Goal: Communication & Community: Participate in discussion

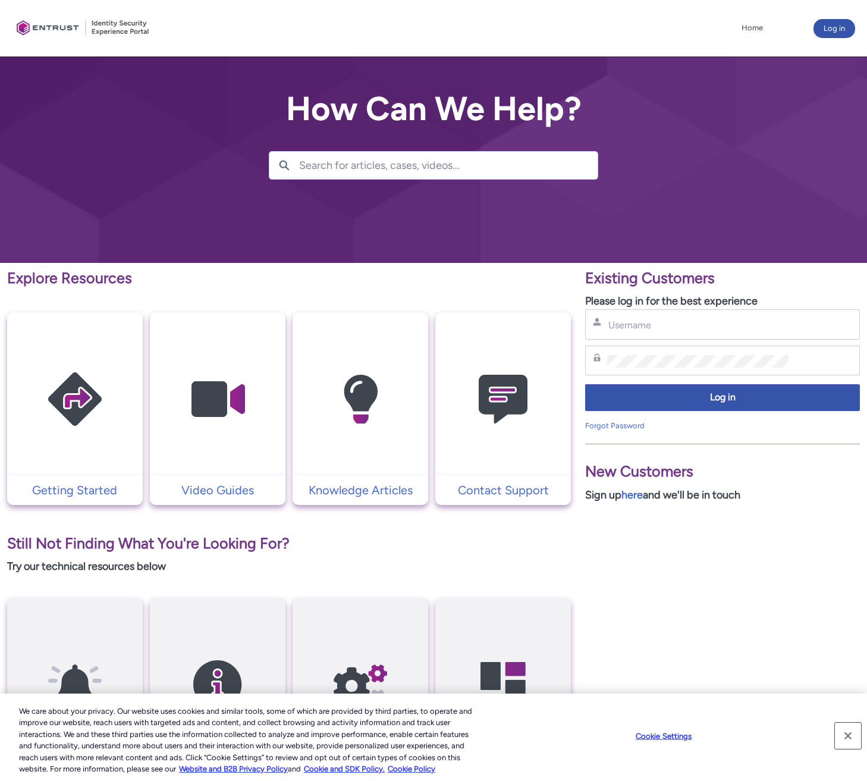
click at [847, 736] on button "Close" at bounding box center [848, 736] width 26 height 26
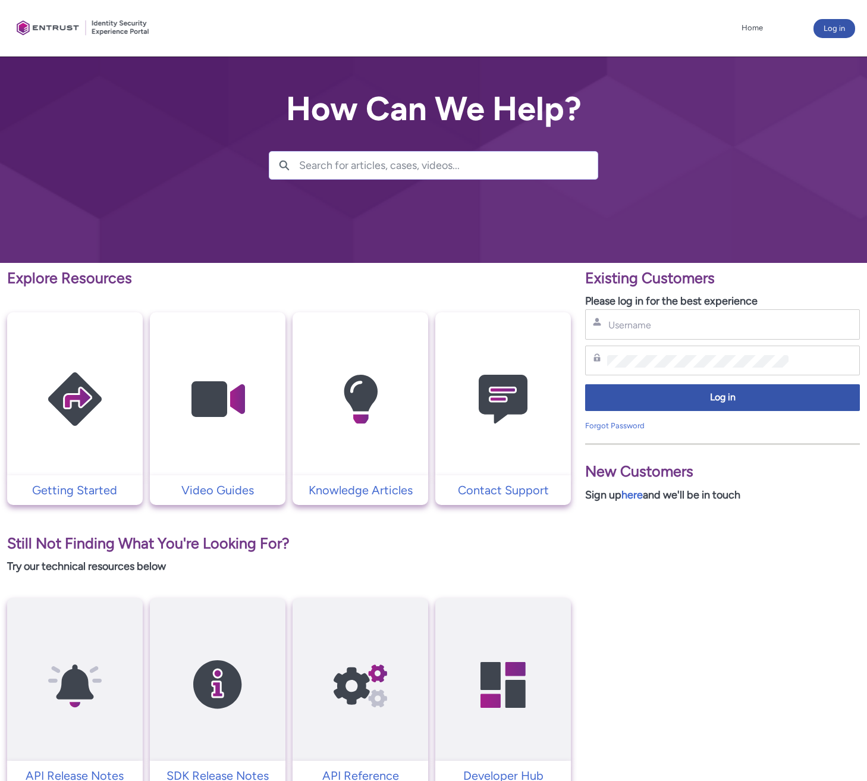
click at [647, 336] on div "Username" at bounding box center [722, 324] width 275 height 30
click at [648, 328] on input "Username" at bounding box center [697, 325] width 181 height 12
type input "bishoy@payco.swiss"
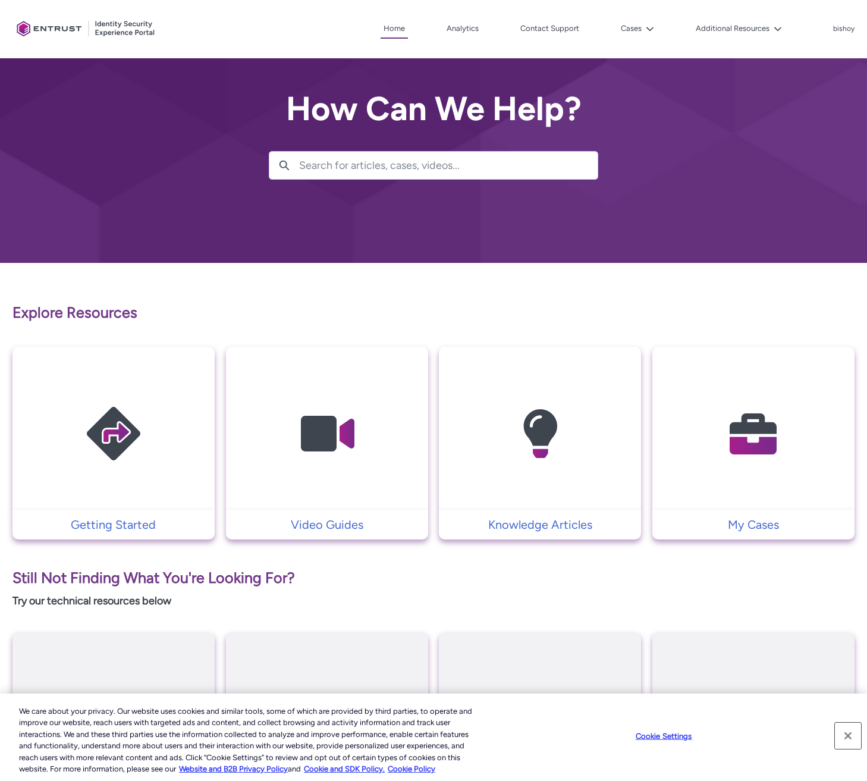
click at [840, 736] on button "Close" at bounding box center [848, 736] width 26 height 26
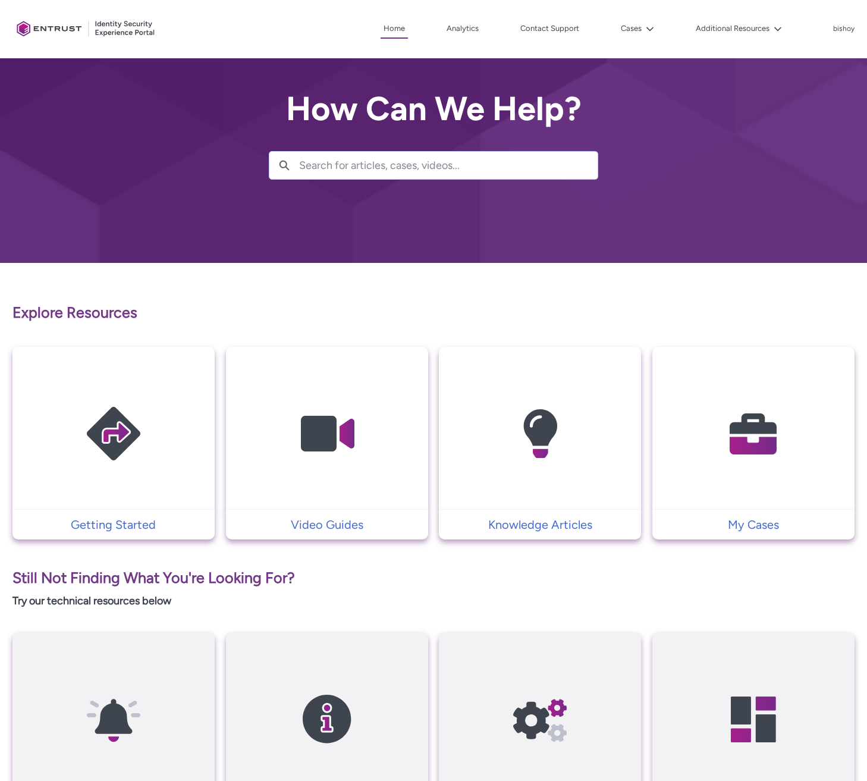
click at [729, 412] on img at bounding box center [753, 434] width 113 height 128
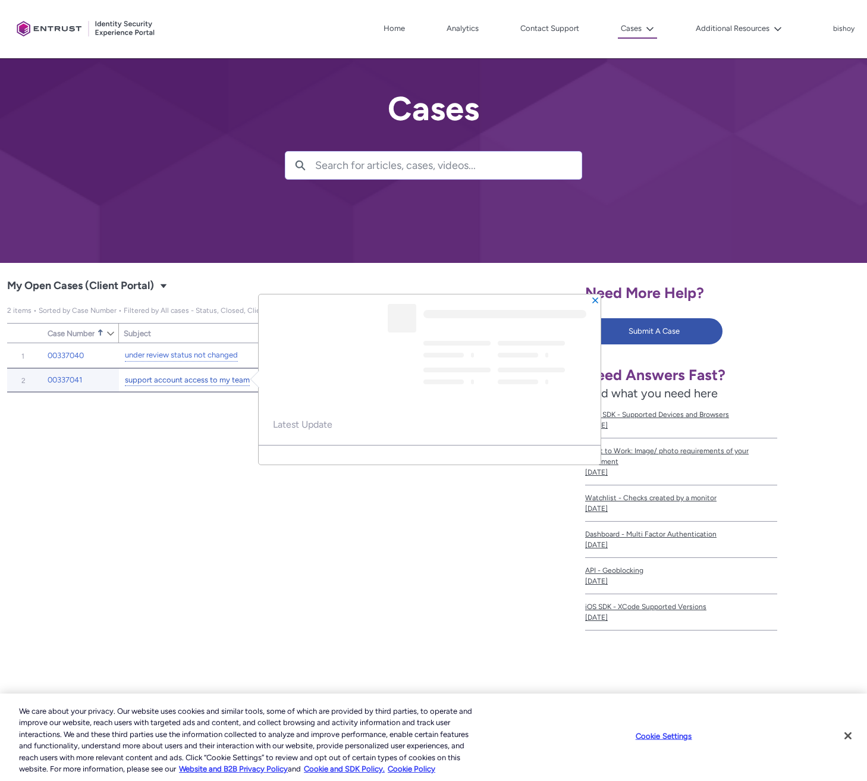
click at [187, 380] on link "support account access to my team" at bounding box center [187, 380] width 125 height 12
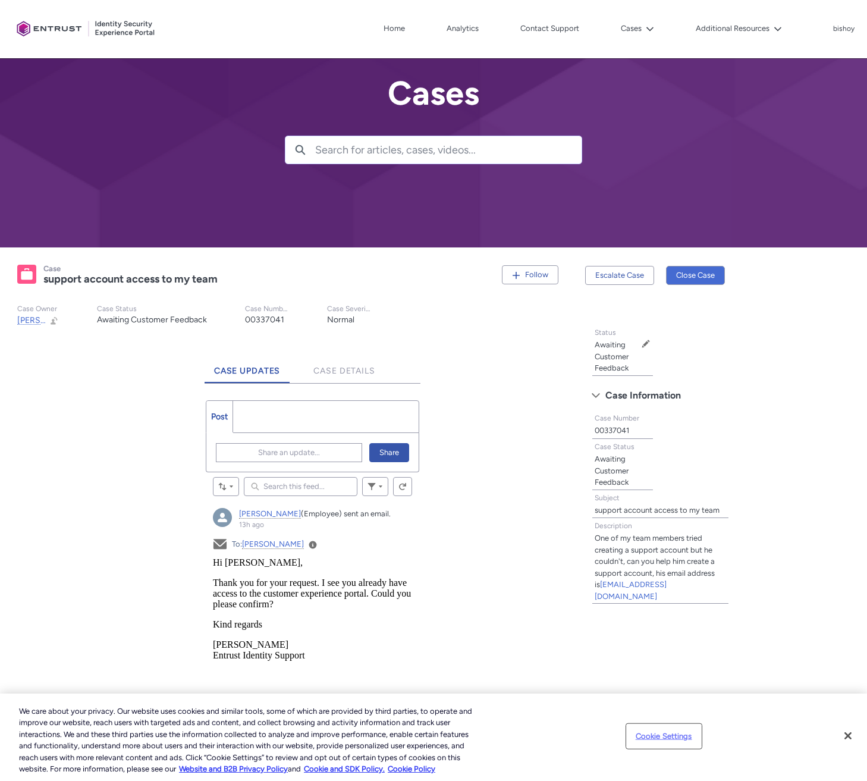
click at [682, 736] on button "Cookie Settings" at bounding box center [664, 736] width 74 height 24
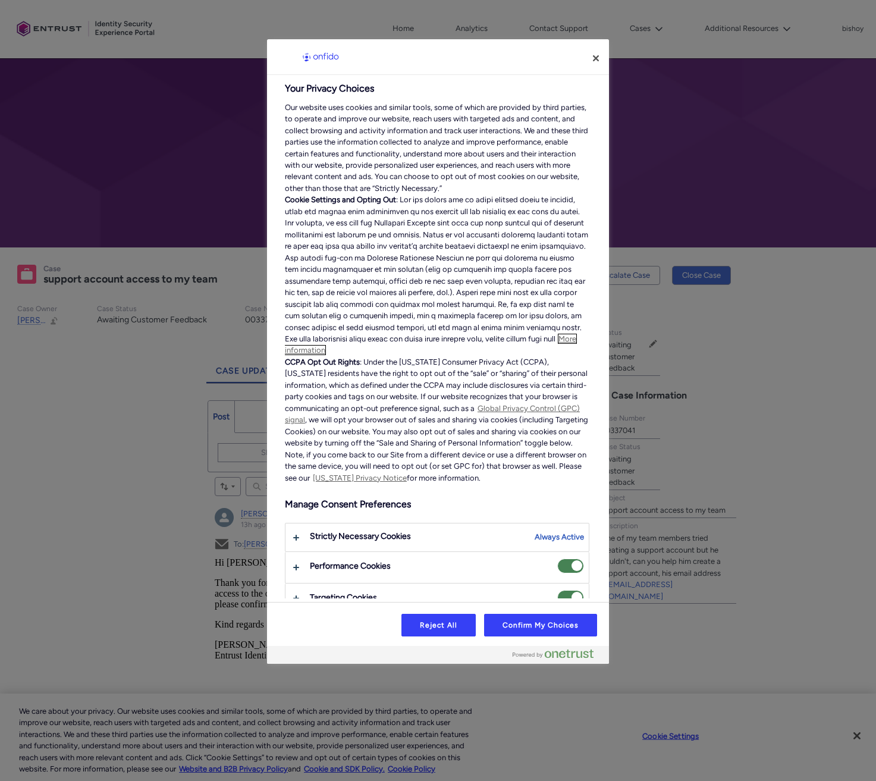
scroll to position [28, 0]
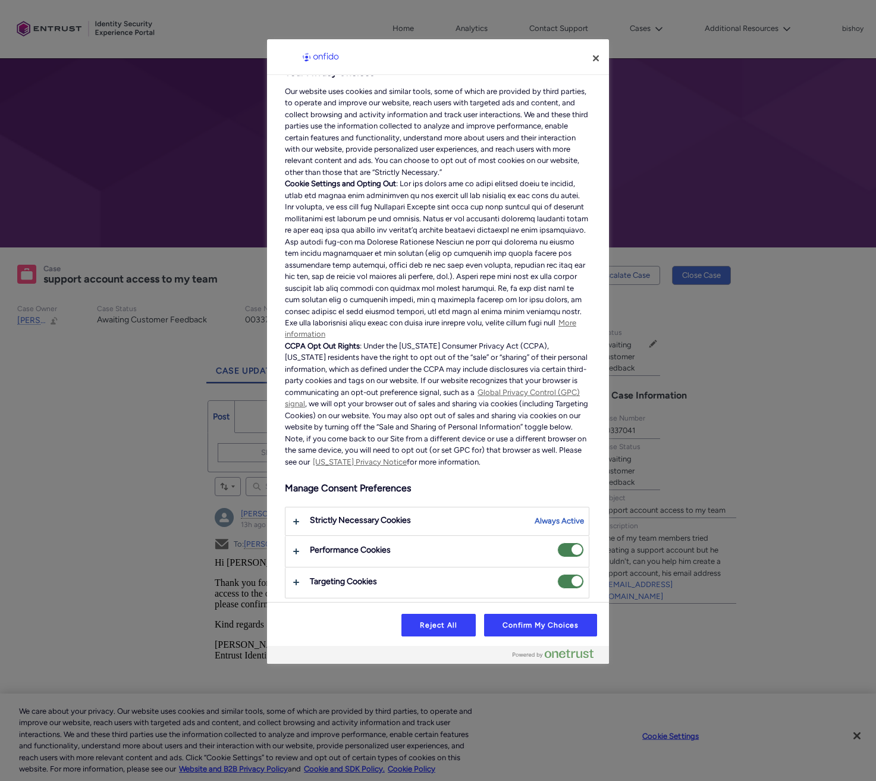
click at [560, 547] on span "Performance Cookies" at bounding box center [570, 549] width 27 height 15
click at [557, 542] on input "Performance Cookies" at bounding box center [557, 542] width 0 height 0
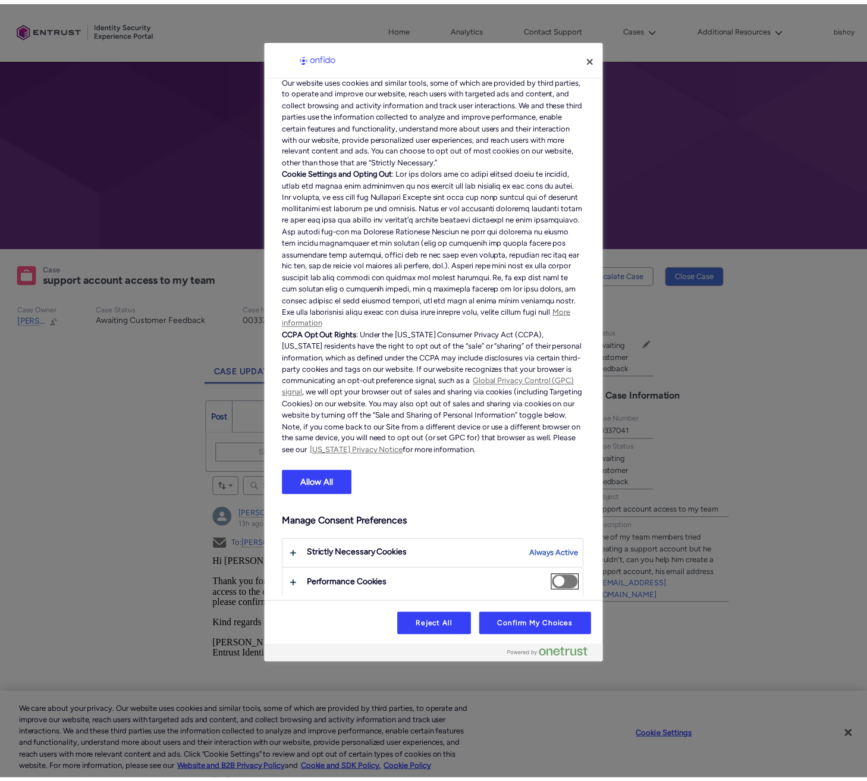
scroll to position [73, 0]
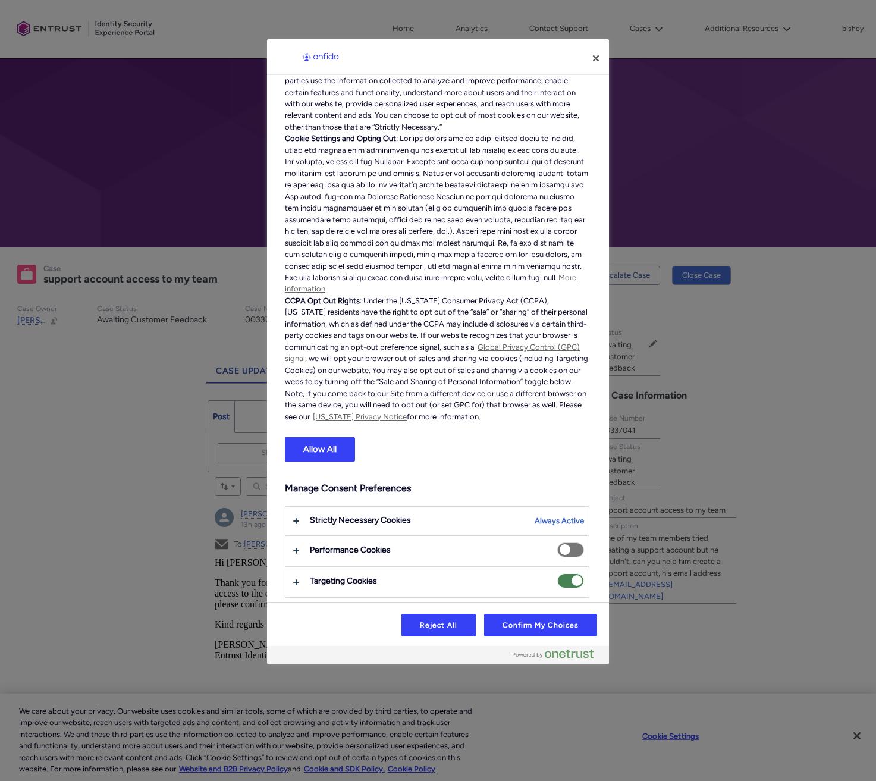
click at [566, 581] on span "Targeting Cookies" at bounding box center [570, 580] width 27 height 15
click at [557, 573] on input "Targeting Cookies" at bounding box center [557, 573] width 0 height 0
click at [454, 625] on button "Reject All" at bounding box center [438, 625] width 74 height 23
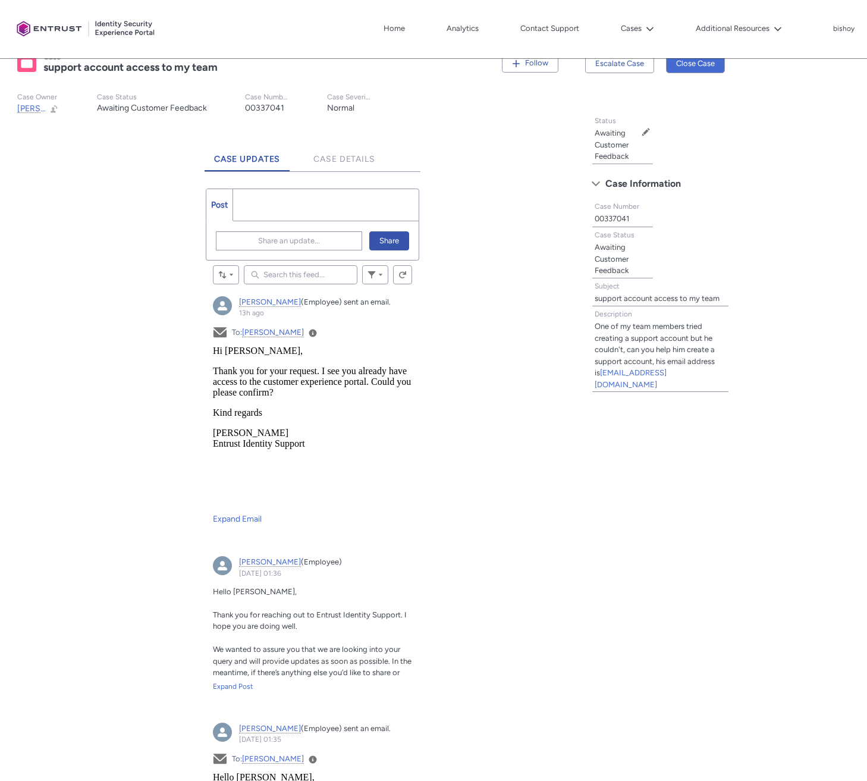
scroll to position [243, 0]
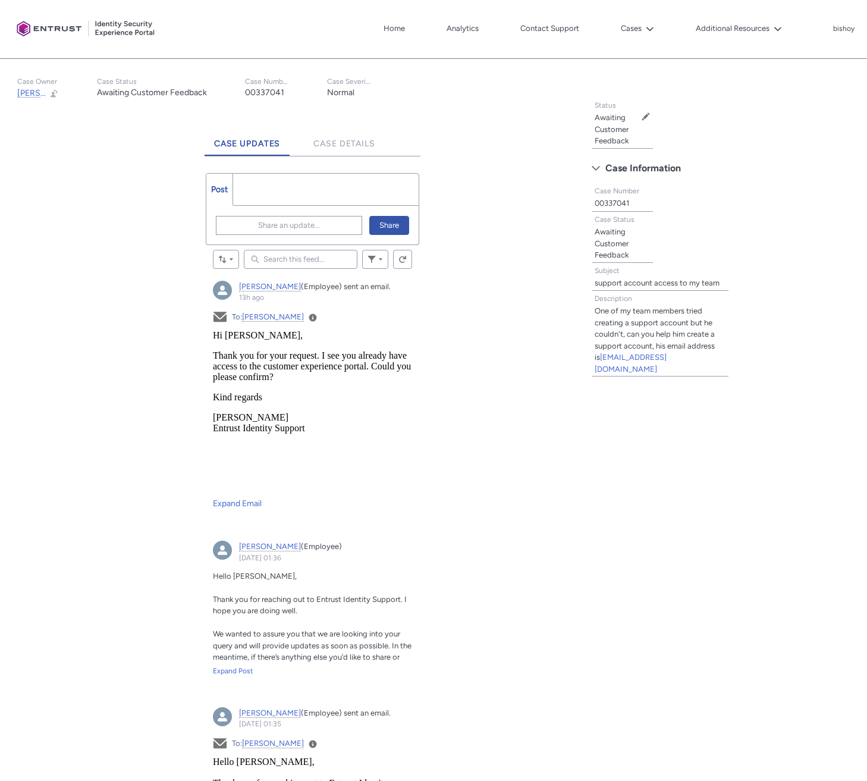
click at [289, 190] on ul "Post More" at bounding box center [313, 189] width 214 height 33
click at [269, 223] on span "Share an update..." at bounding box center [289, 226] width 62 height 18
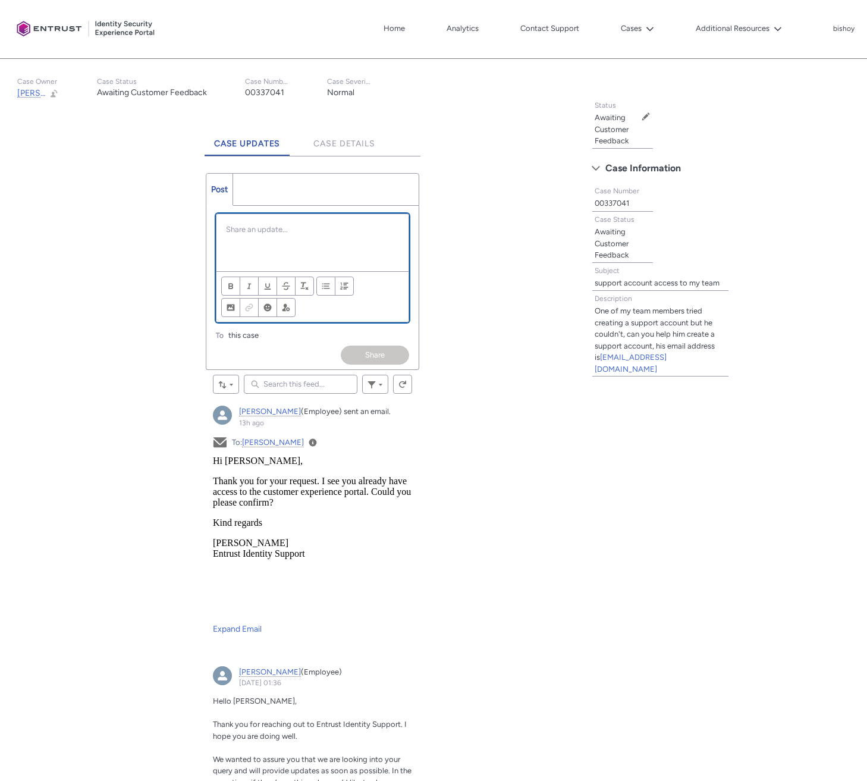
scroll to position [0, 0]
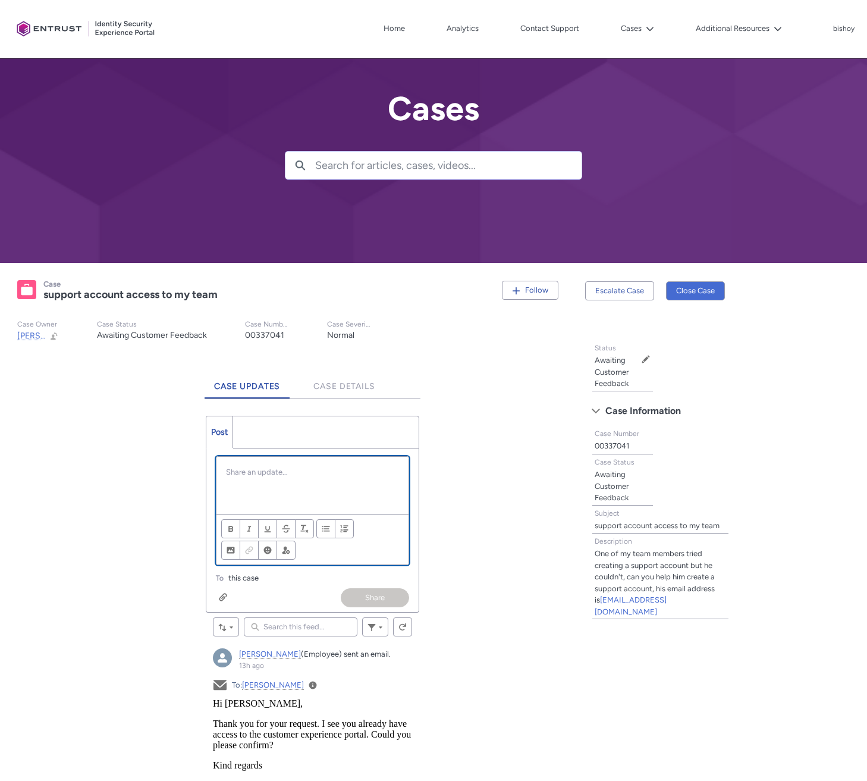
click at [269, 473] on p "Chatter Publisher" at bounding box center [313, 472] width 174 height 12
click at [303, 478] on div "Chatter Publisher" at bounding box center [313, 485] width 193 height 57
click at [310, 479] on div "Chatter Publisher" at bounding box center [313, 485] width 193 height 57
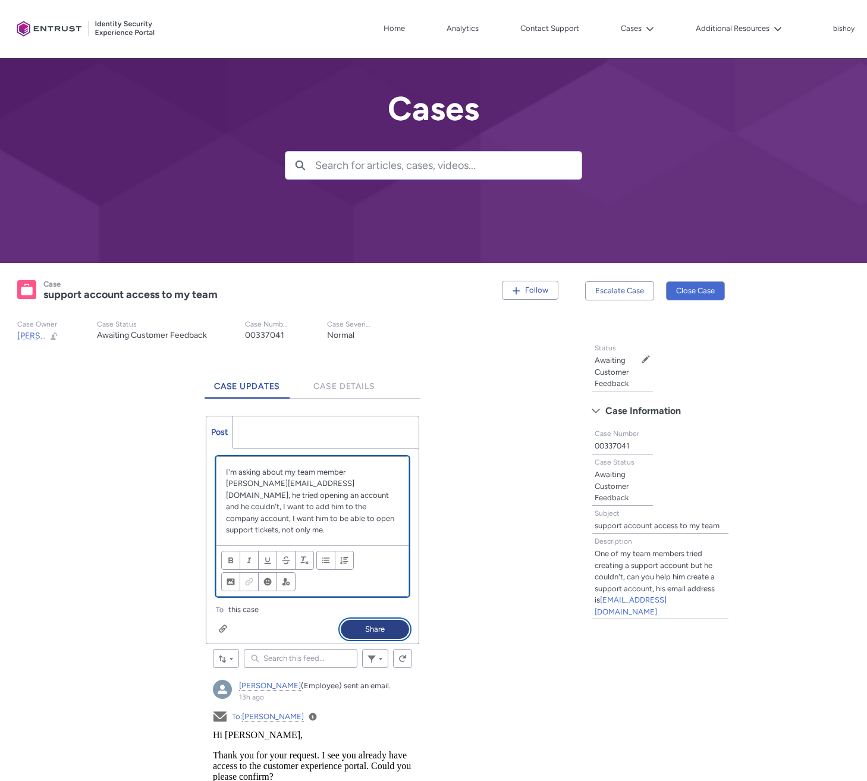
click at [387, 620] on button "Share" at bounding box center [375, 629] width 68 height 19
